Goal: Transaction & Acquisition: Subscribe to service/newsletter

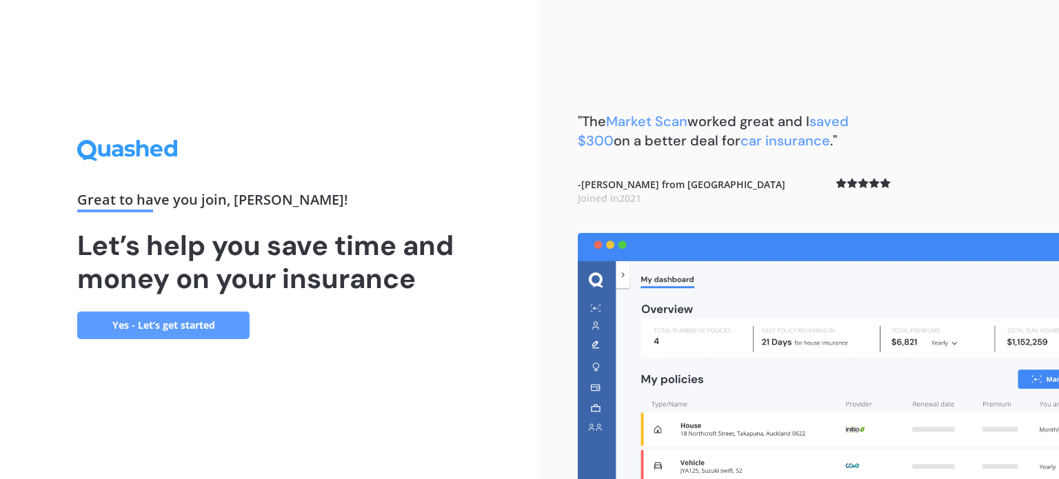
click at [168, 328] on link "Yes - Let’s get started" at bounding box center [163, 326] width 172 height 28
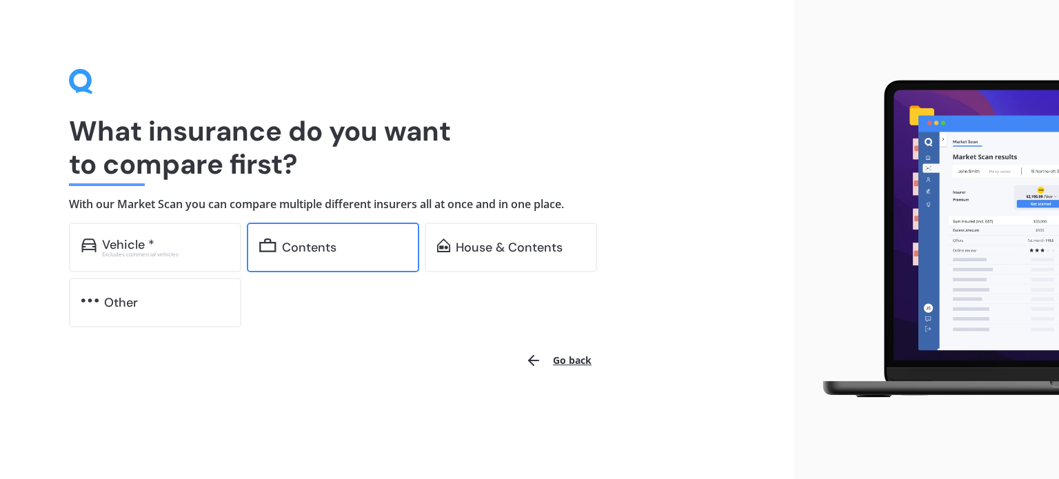
click at [343, 259] on div "Contents" at bounding box center [333, 248] width 172 height 50
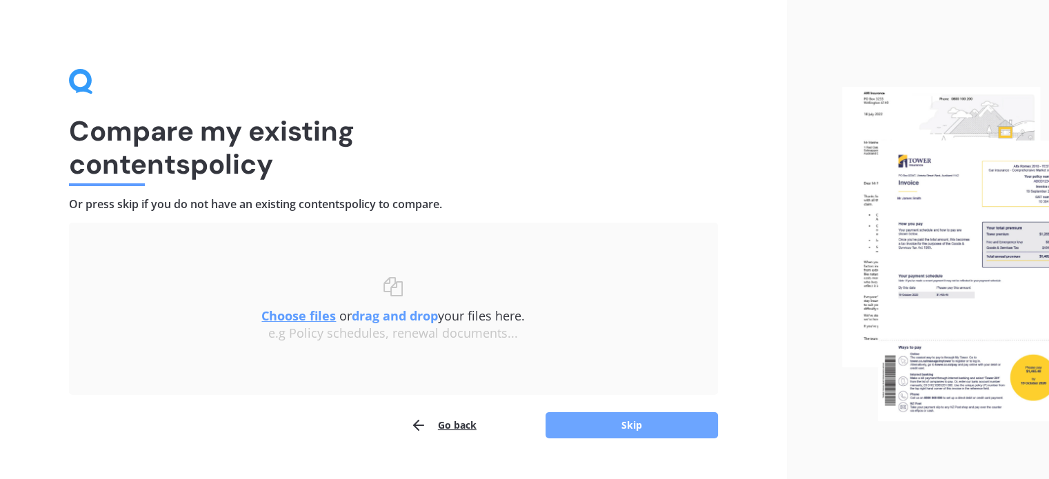
click at [646, 424] on button "Skip" at bounding box center [631, 425] width 172 height 26
